Goal: Find contact information: Find contact information

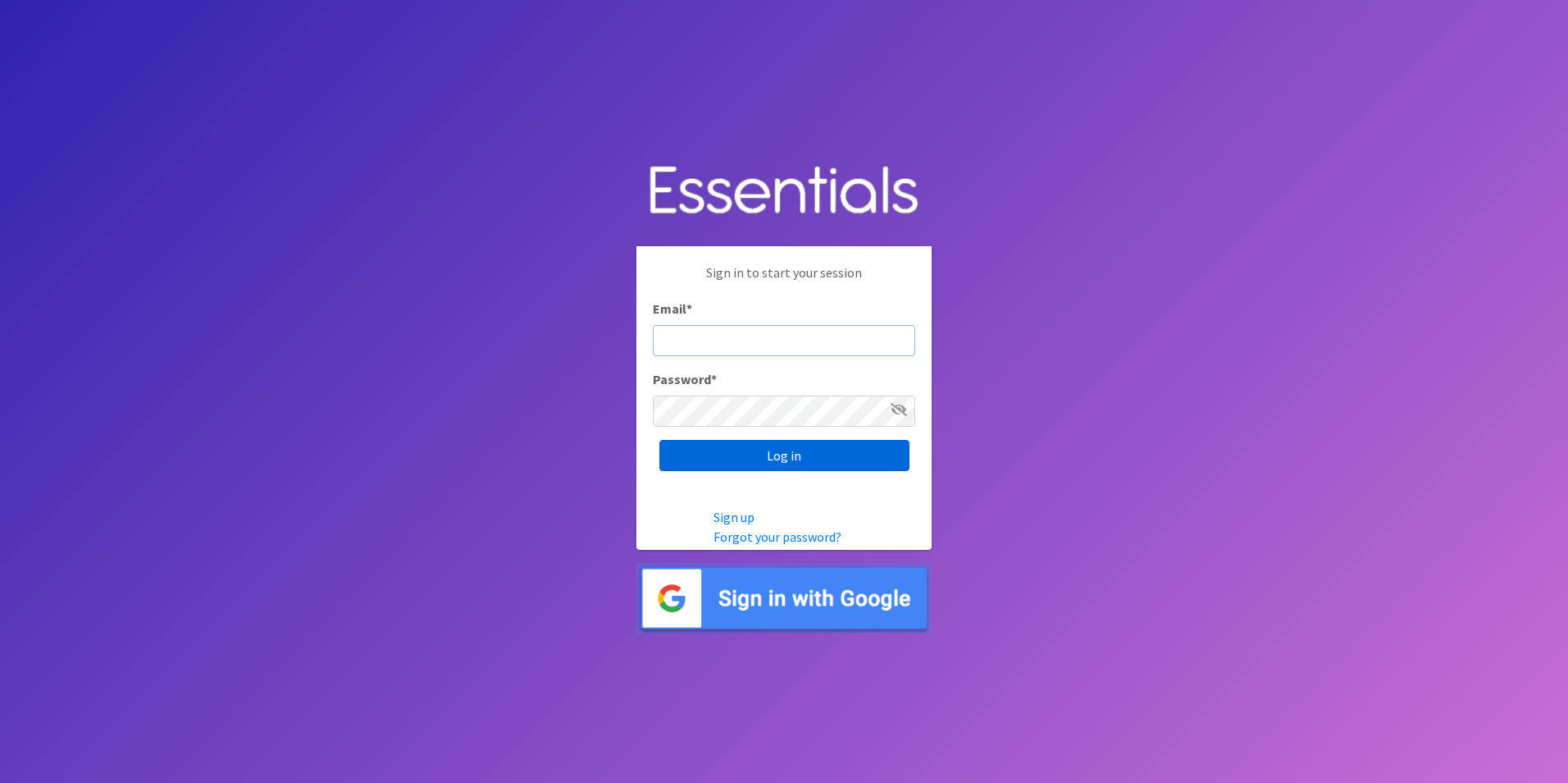
type input "service@periodokc.org"
click at [762, 460] on input "Log in" at bounding box center [784, 455] width 250 height 31
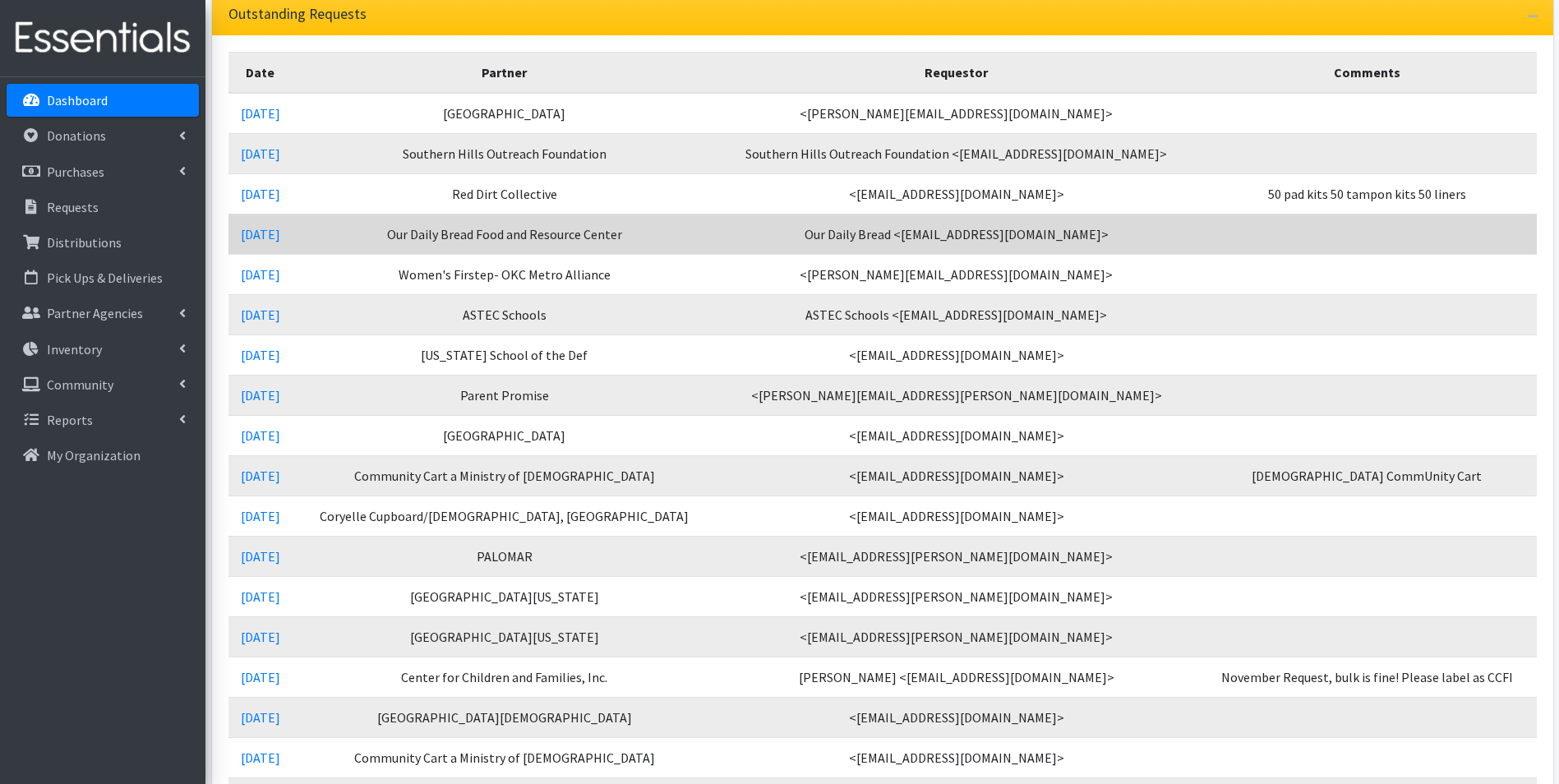
scroll to position [247, 0]
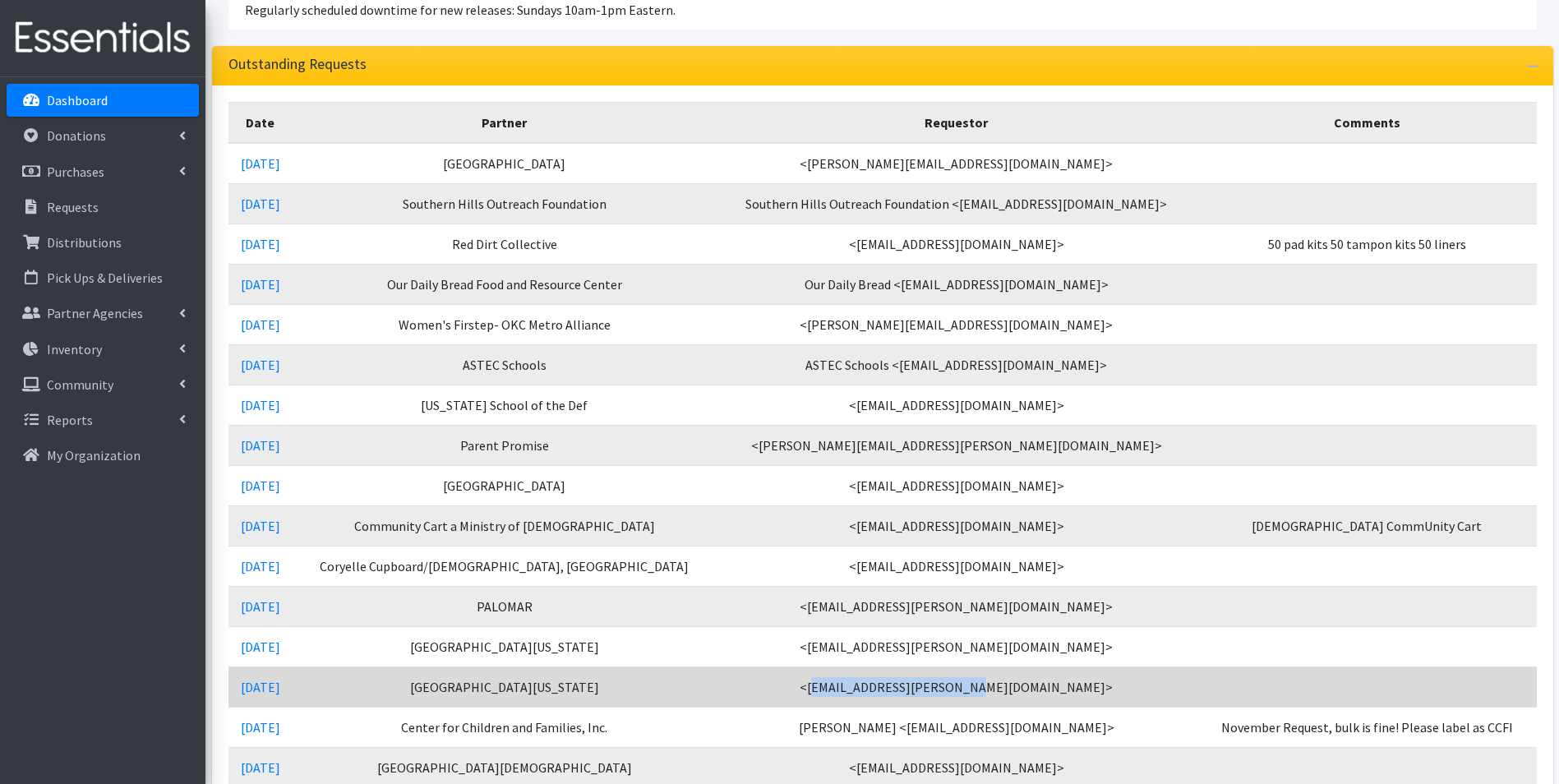
drag, startPoint x: 875, startPoint y: 691, endPoint x: 1018, endPoint y: 693, distance: 143.0
click at [1018, 693] on td "<[EMAIL_ADDRESS][PERSON_NAME][DOMAIN_NAME]>" at bounding box center [956, 686] width 481 height 41
copy td "[EMAIL_ADDRESS][PERSON_NAME][DOMAIN_NAME]"
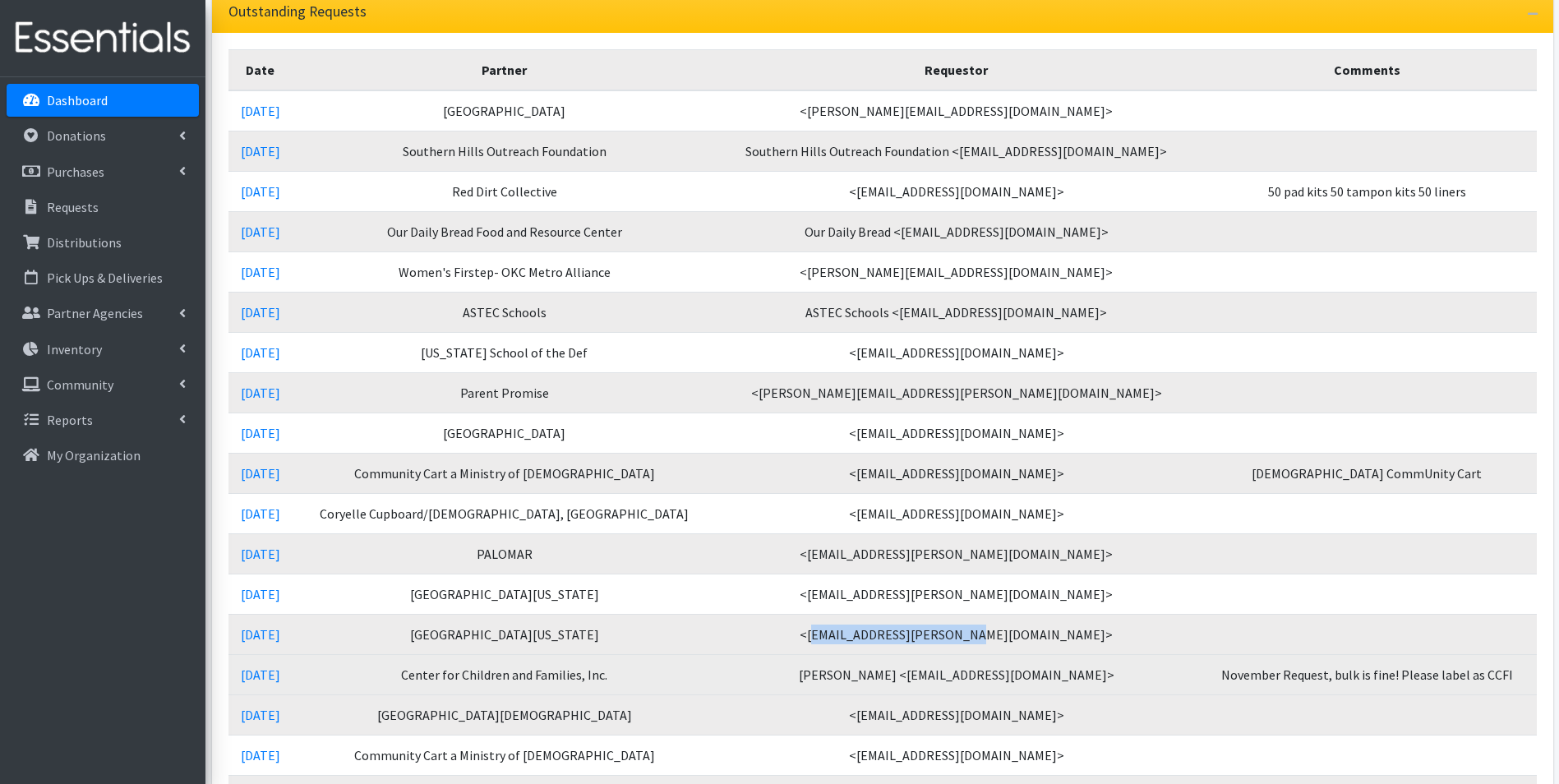
scroll to position [329, 0]
